Goal: Transaction & Acquisition: Purchase product/service

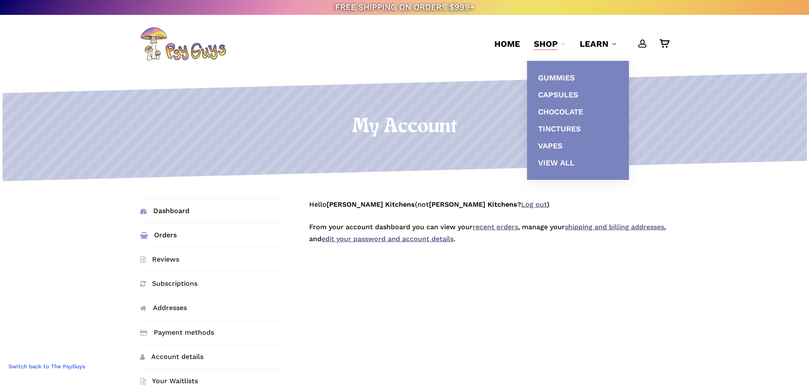
click at [169, 232] on link "Orders" at bounding box center [213, 235] width 146 height 24
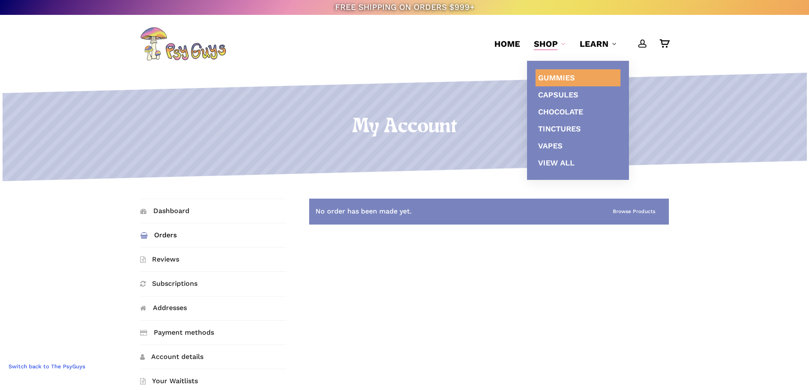
click at [544, 73] on span "Gummies" at bounding box center [556, 77] width 37 height 9
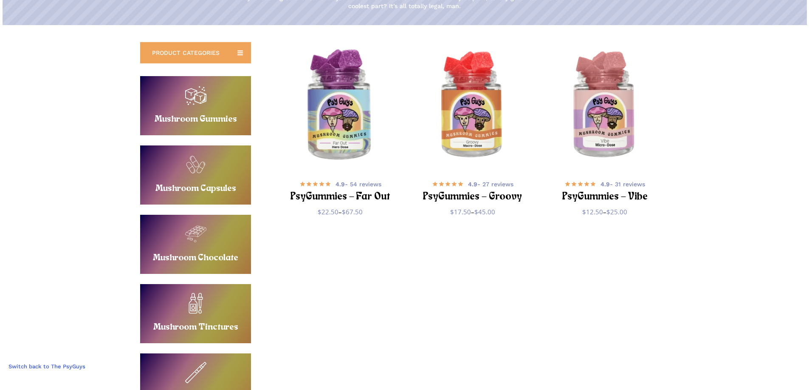
click at [337, 157] on img "PsyGummies - Far Out" at bounding box center [340, 105] width 129 height 129
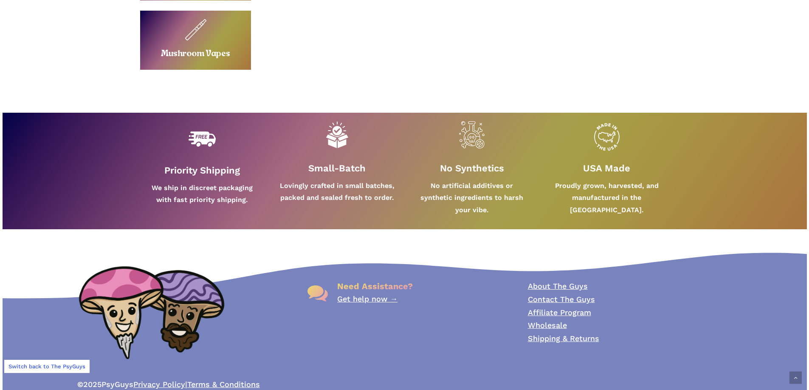
scroll to position [500, 0]
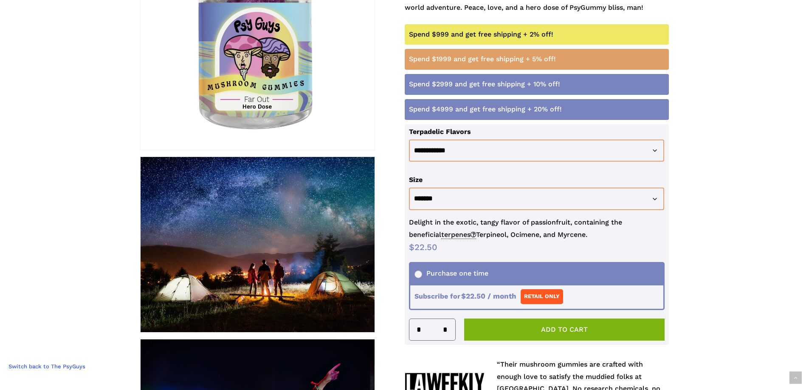
scroll to position [255, 0]
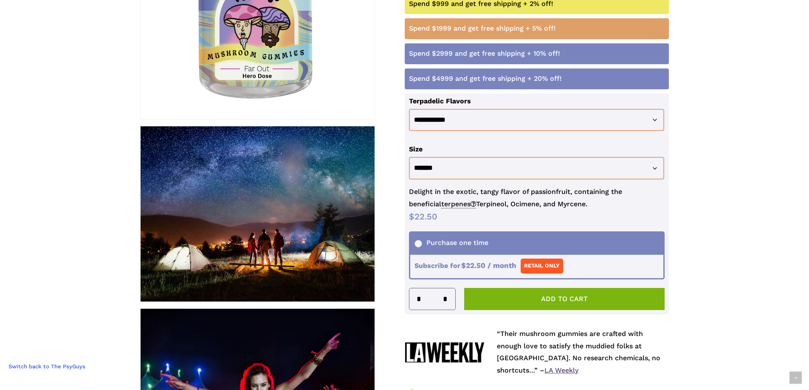
click at [439, 263] on ul "Purchase one time Subscribe for $ 22.50 / month" at bounding box center [537, 254] width 254 height 45
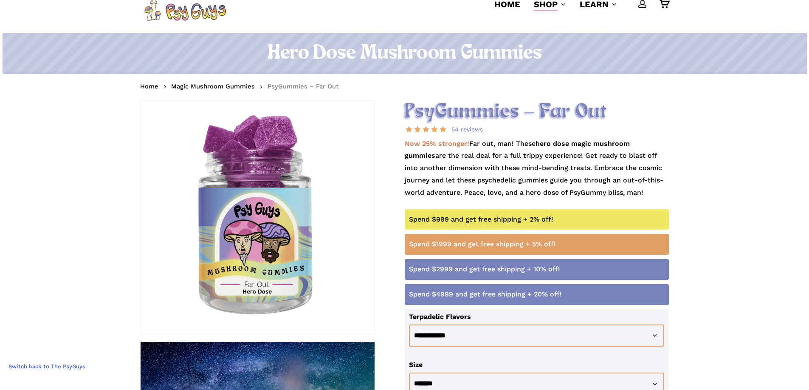
scroll to position [0, 0]
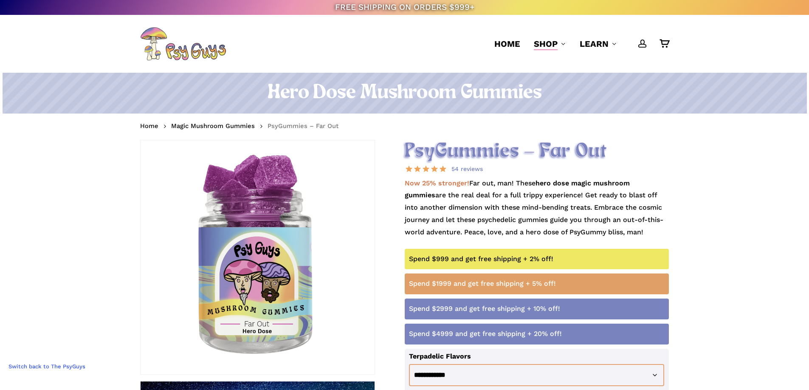
click at [62, 366] on link "Switch back to The PsyGuys" at bounding box center [46, 365] width 85 height 13
